Goal: Complete application form

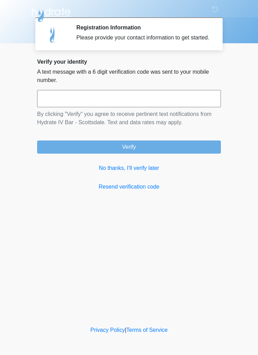
click at [151, 172] on link "No thanks, I'll verify later" at bounding box center [129, 168] width 184 height 8
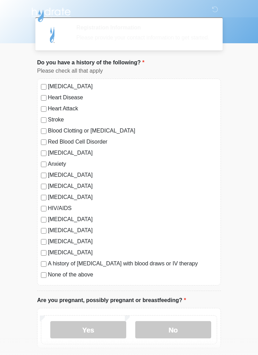
click at [150, 179] on label "[MEDICAL_DATA]" at bounding box center [132, 175] width 169 height 8
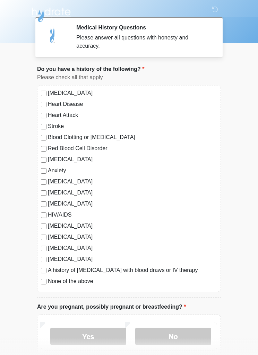
click at [83, 185] on label "[MEDICAL_DATA]" at bounding box center [132, 182] width 169 height 8
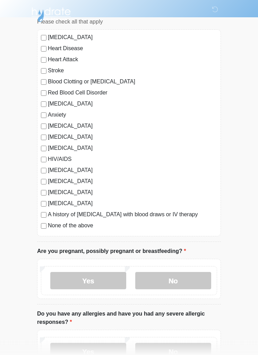
scroll to position [56, 0]
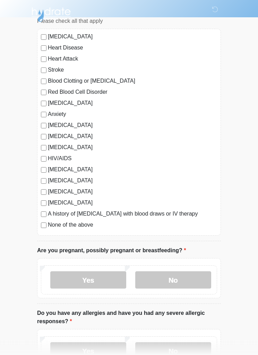
click at [171, 280] on label "No" at bounding box center [173, 280] width 76 height 17
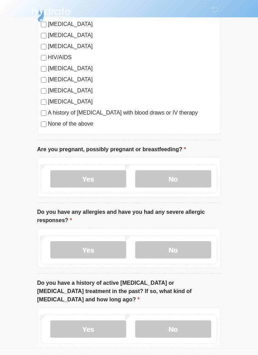
scroll to position [158, 0]
click at [179, 252] on label "No" at bounding box center [173, 249] width 76 height 17
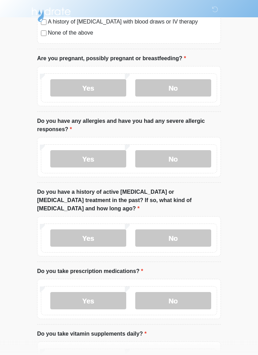
scroll to position [249, 0]
click at [183, 231] on label "No" at bounding box center [173, 238] width 76 height 17
click at [176, 292] on label "No" at bounding box center [173, 300] width 76 height 17
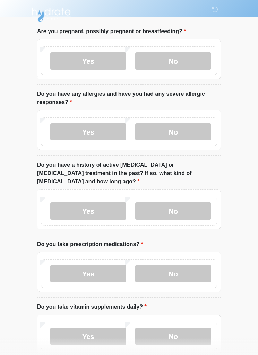
scroll to position [305, 0]
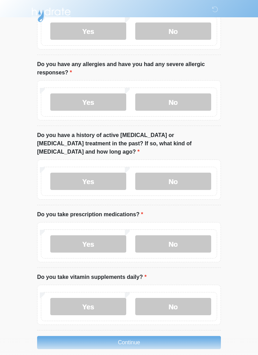
click at [101, 298] on label "Yes" at bounding box center [88, 306] width 76 height 17
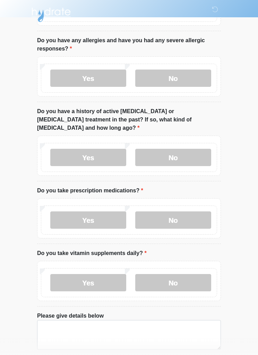
scroll to position [354, 0]
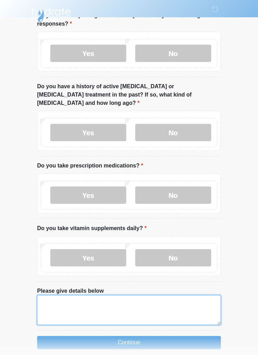
click at [178, 299] on textarea "Please give details below" at bounding box center [129, 310] width 184 height 30
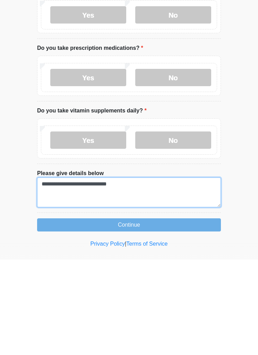
type textarea "**********"
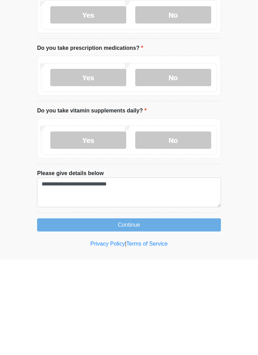
click at [198, 314] on button "Continue" at bounding box center [129, 320] width 184 height 13
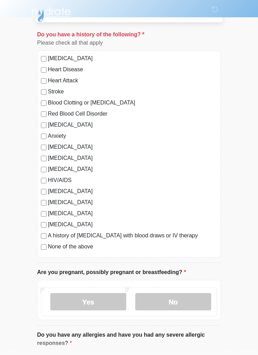
scroll to position [24, 0]
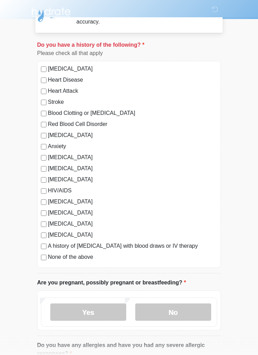
click at [48, 255] on label "None of the above" at bounding box center [132, 258] width 169 height 8
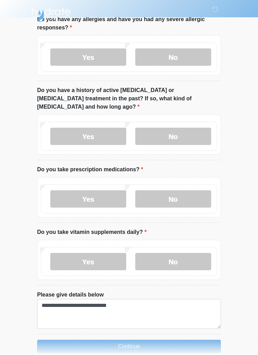
scroll to position [354, 0]
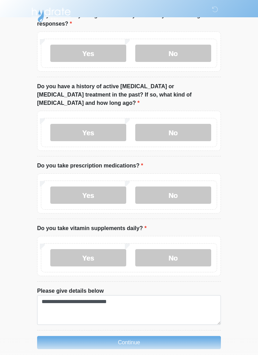
click at [165, 336] on button "Continue" at bounding box center [129, 342] width 184 height 13
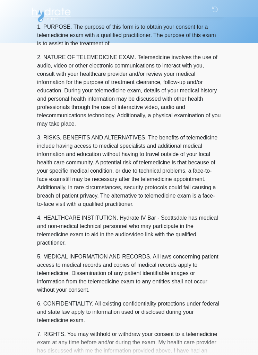
scroll to position [0, 0]
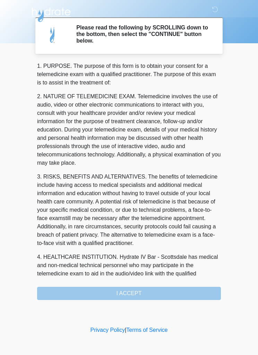
click at [143, 296] on div "1. PURPOSE. The purpose of this form is to obtain your consent for a telemedici…" at bounding box center [129, 181] width 184 height 238
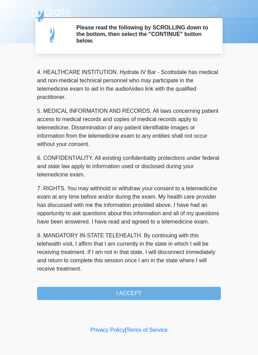
scroll to position [193, 0]
click at [146, 293] on button "I ACCEPT" at bounding box center [129, 293] width 184 height 13
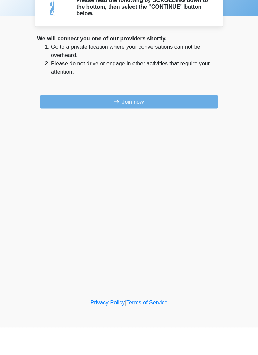
scroll to position [0, 0]
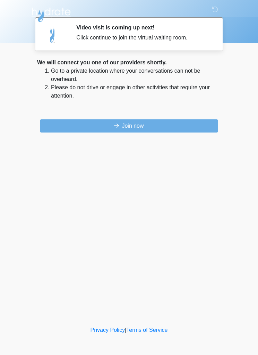
click at [200, 125] on button "Join now" at bounding box center [129, 125] width 178 height 13
